Goal: Transaction & Acquisition: Purchase product/service

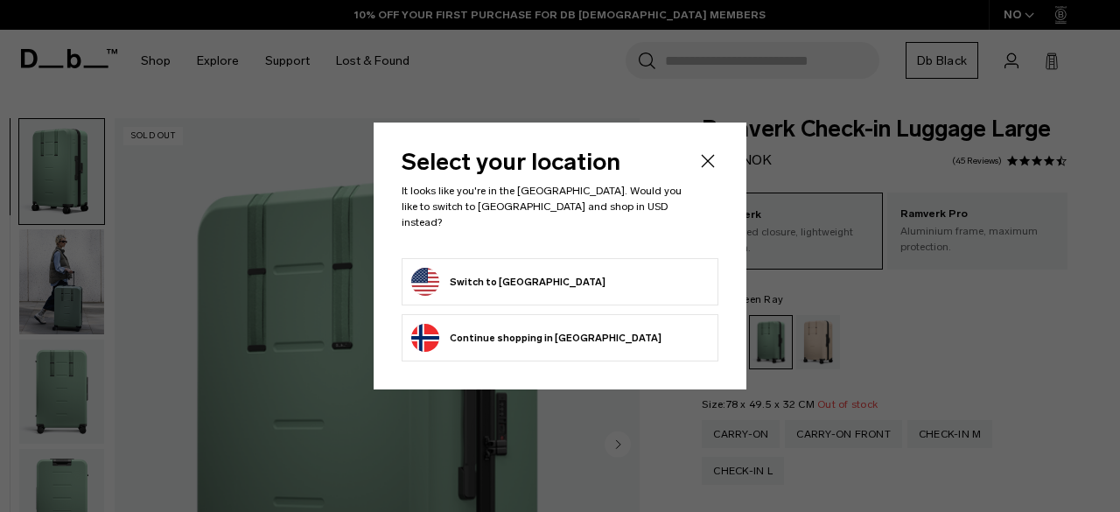
click at [544, 269] on button "Switch to United States" at bounding box center [508, 282] width 194 height 28
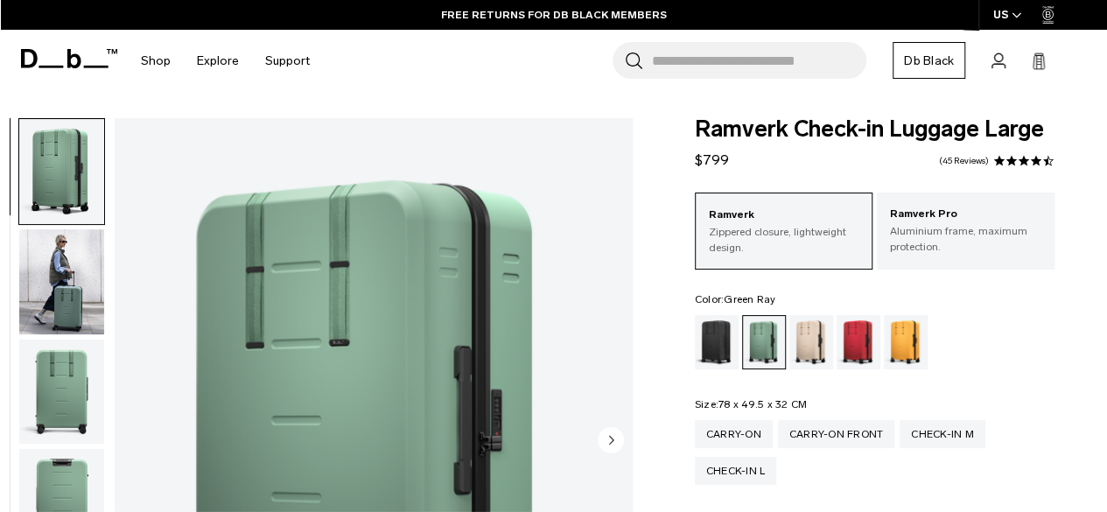
click at [1095, 220] on div "Ramverk Check-in Luggage Large $799 4.5 star rating 45 Reviews Ramverk Zippered…" at bounding box center [874, 495] width 464 height 755
